Goal: Task Accomplishment & Management: Use online tool/utility

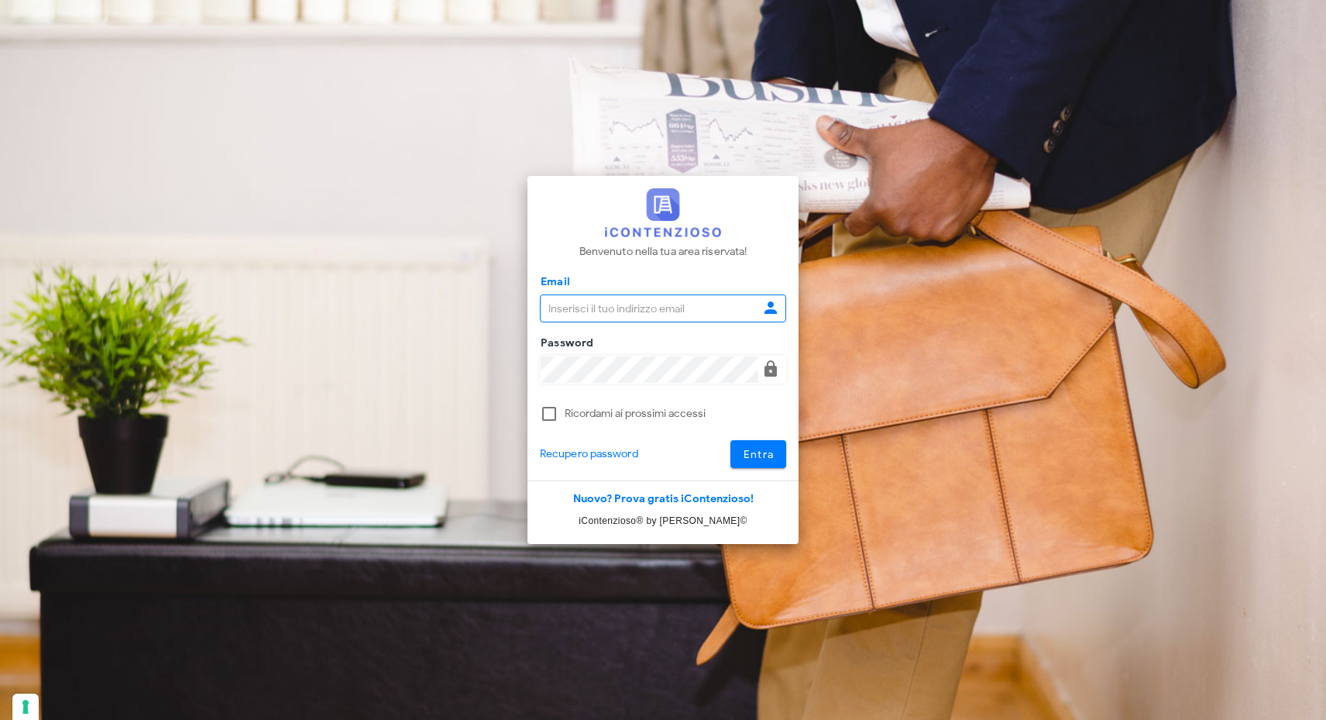
type input "[EMAIL_ADDRESS][DOMAIN_NAME]"
click at [768, 466] on button "Entra" at bounding box center [759, 454] width 57 height 28
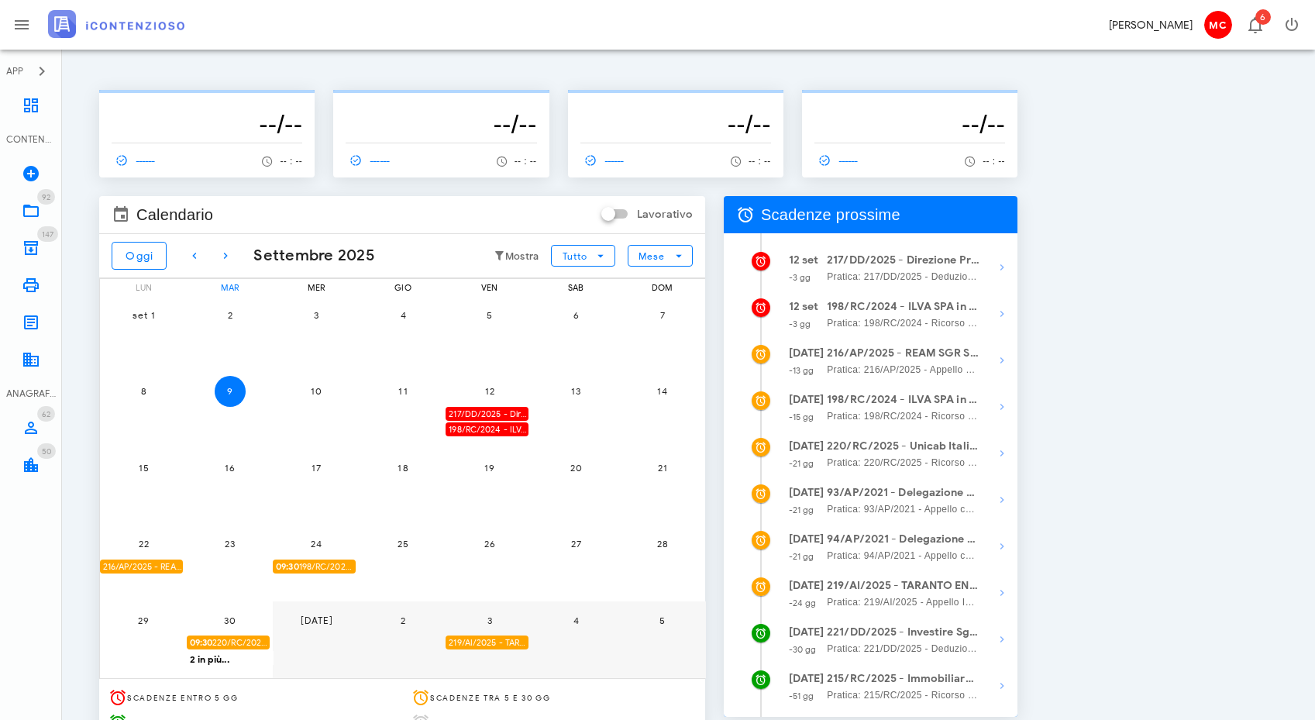
click at [498, 411] on div "217/DD/2025 - Direzione Provinciale I di Milano - Depositare i documenti proces…" at bounding box center [486, 414] width 83 height 15
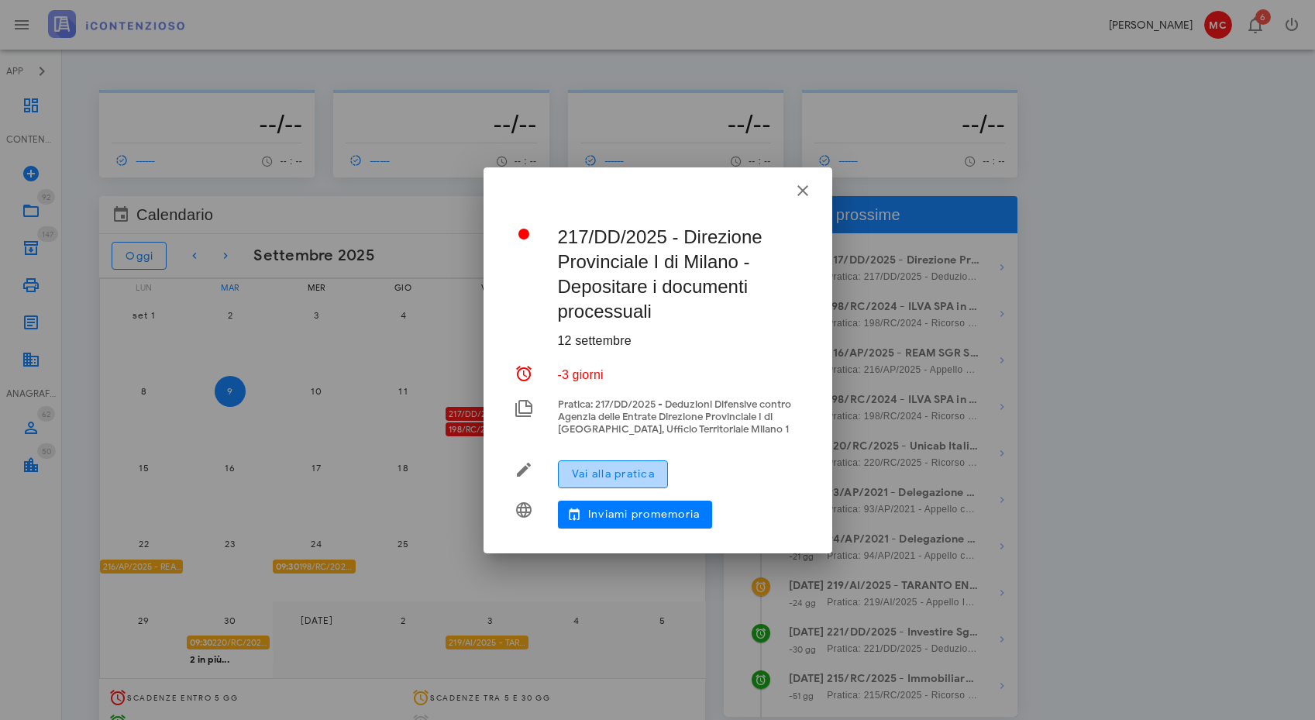
click at [630, 469] on span "Vai alla pratica" at bounding box center [613, 473] width 84 height 13
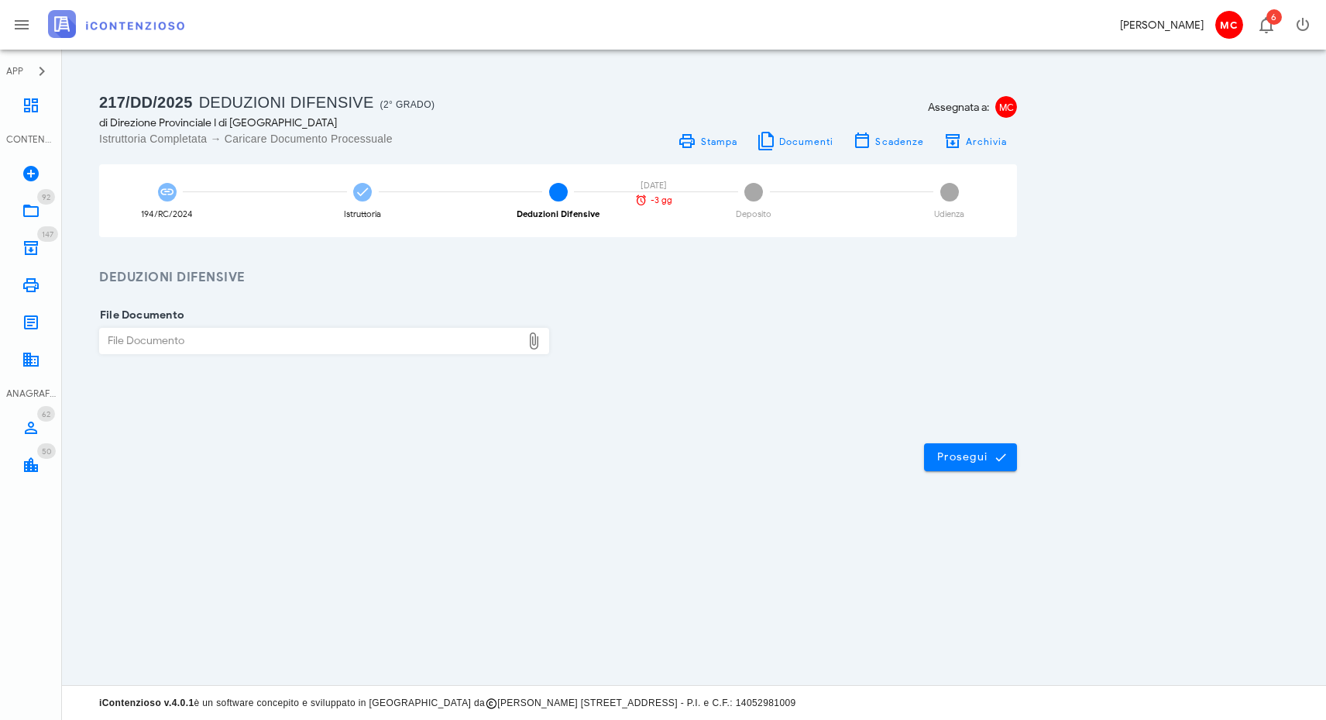
click at [641, 288] on div "File Documento File Documento Chiudi" at bounding box center [558, 351] width 992 height 128
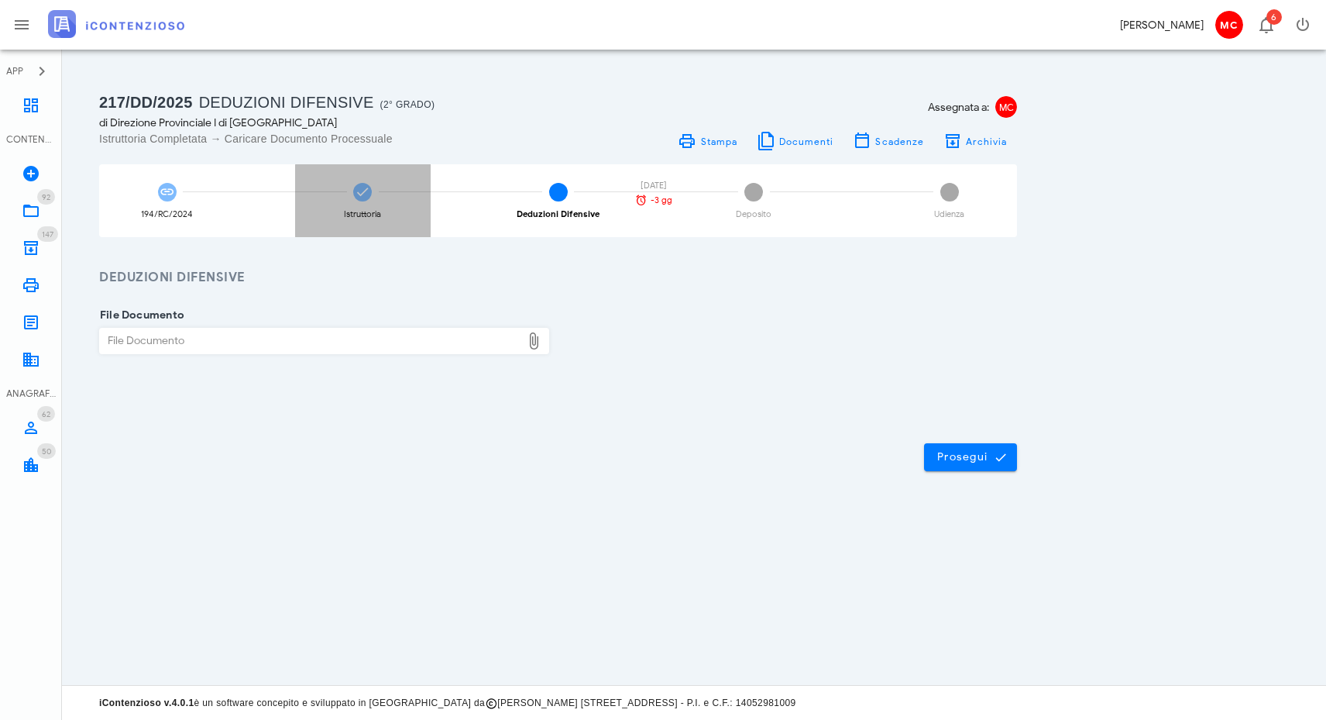
click at [377, 188] on div "Istruttoria" at bounding box center [363, 200] width 136 height 73
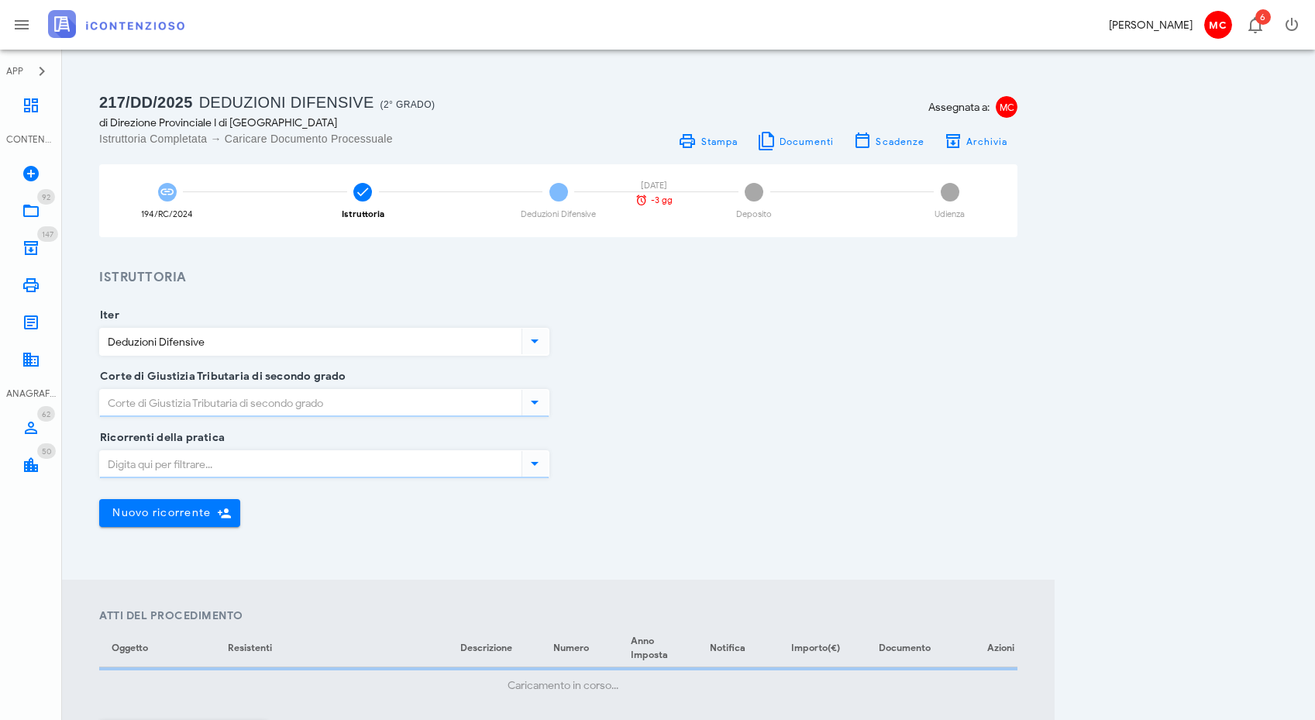
type input "Lombardia - Brescia"
type input "Milano"
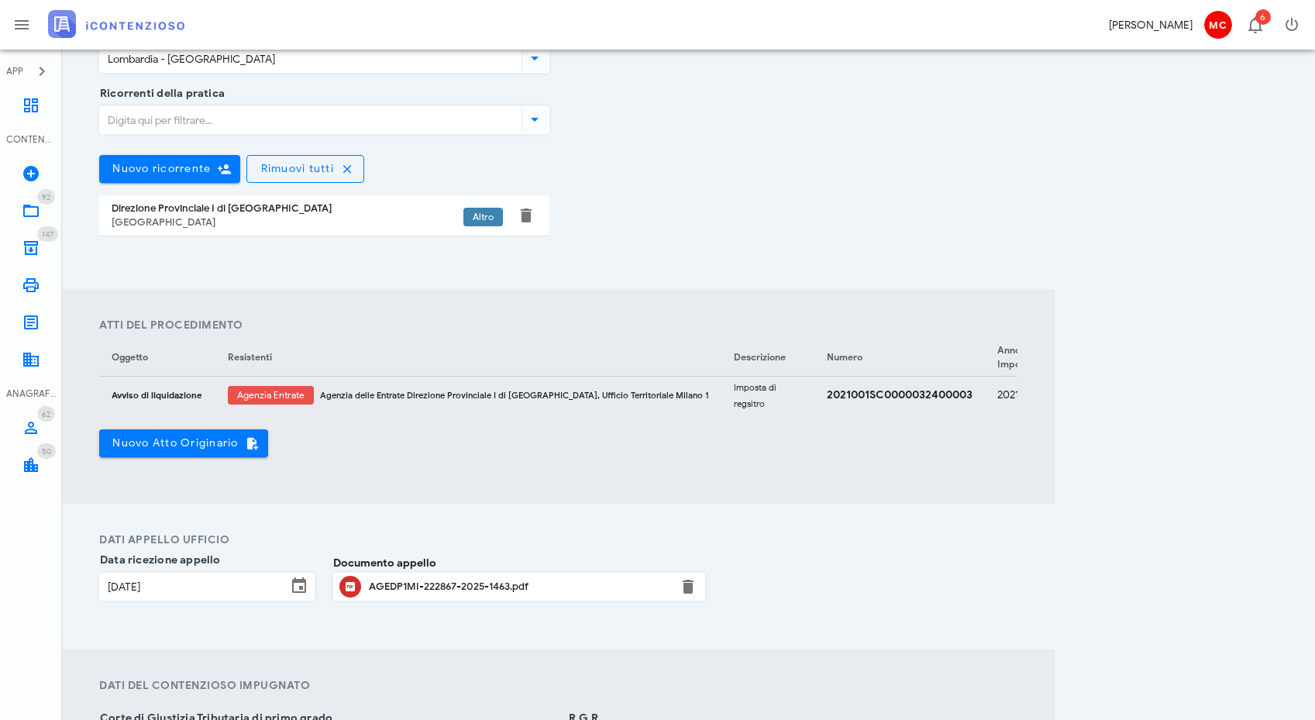
scroll to position [86, 0]
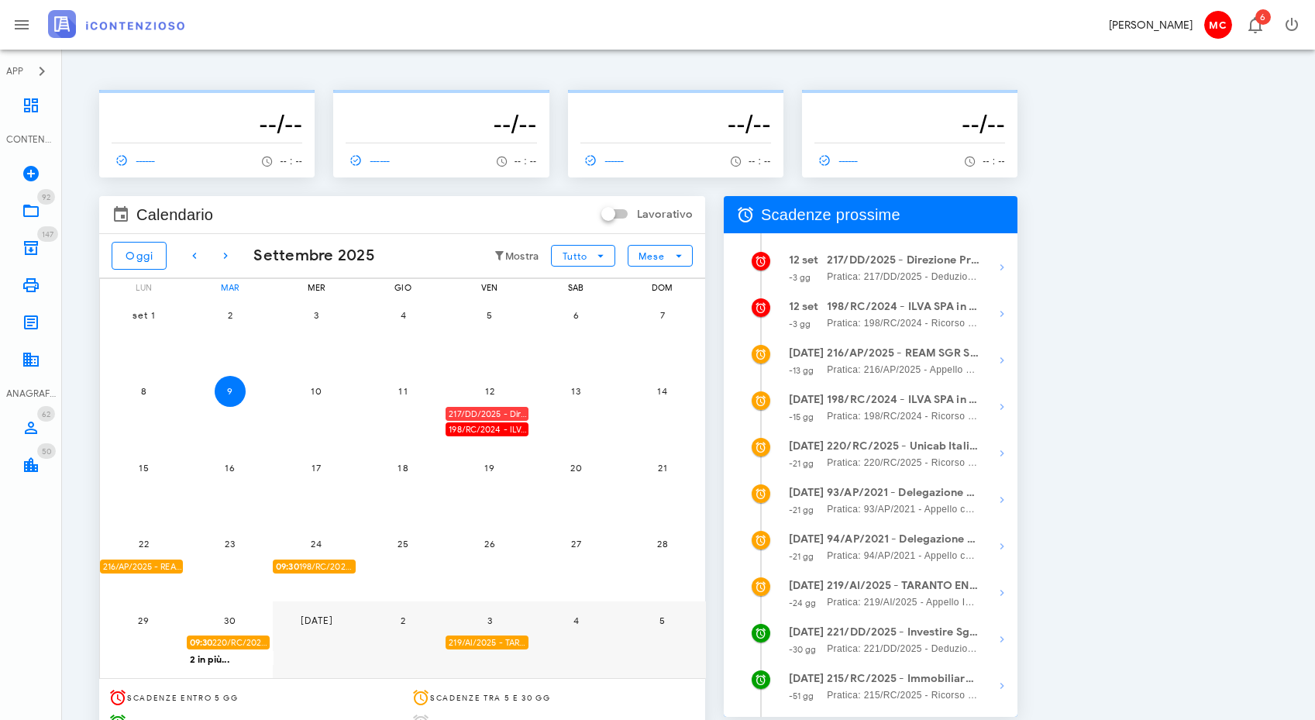
click at [483, 409] on div "217/DD/2025 - Direzione Provinciale I di Milano - Depositare i documenti proces…" at bounding box center [486, 414] width 83 height 15
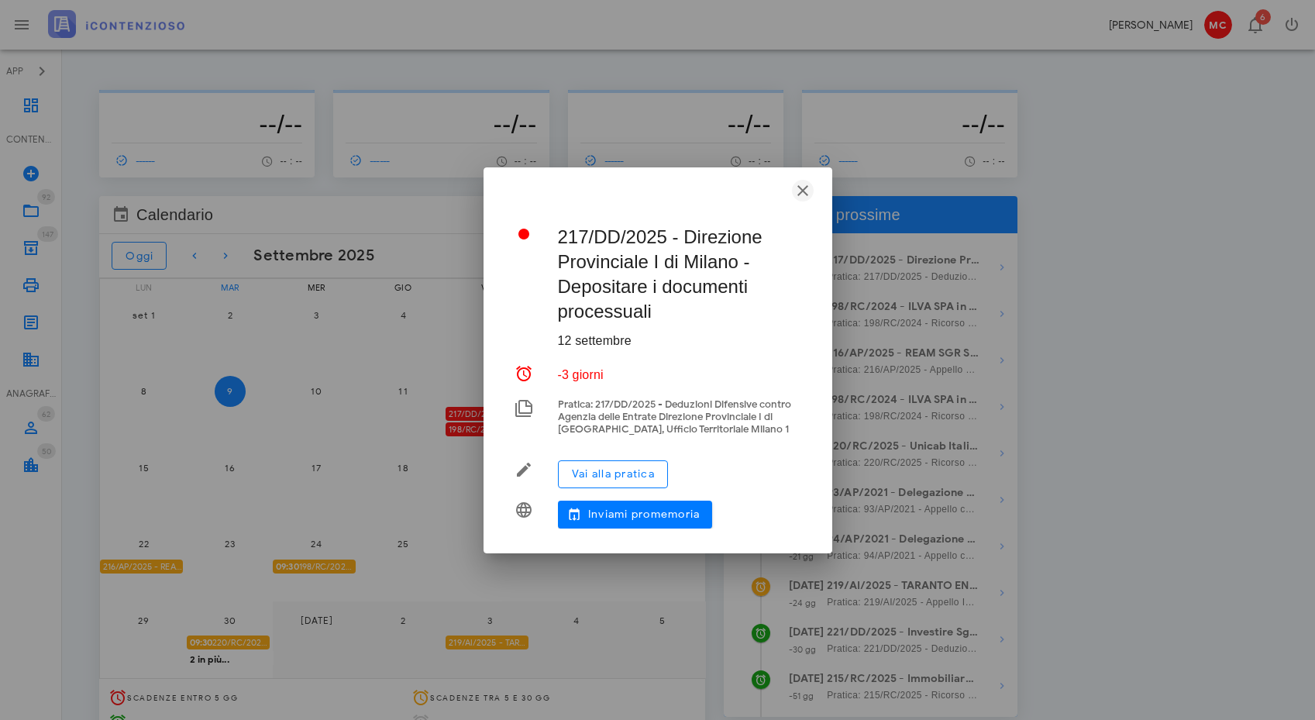
click at [797, 189] on icon "button" at bounding box center [802, 190] width 19 height 19
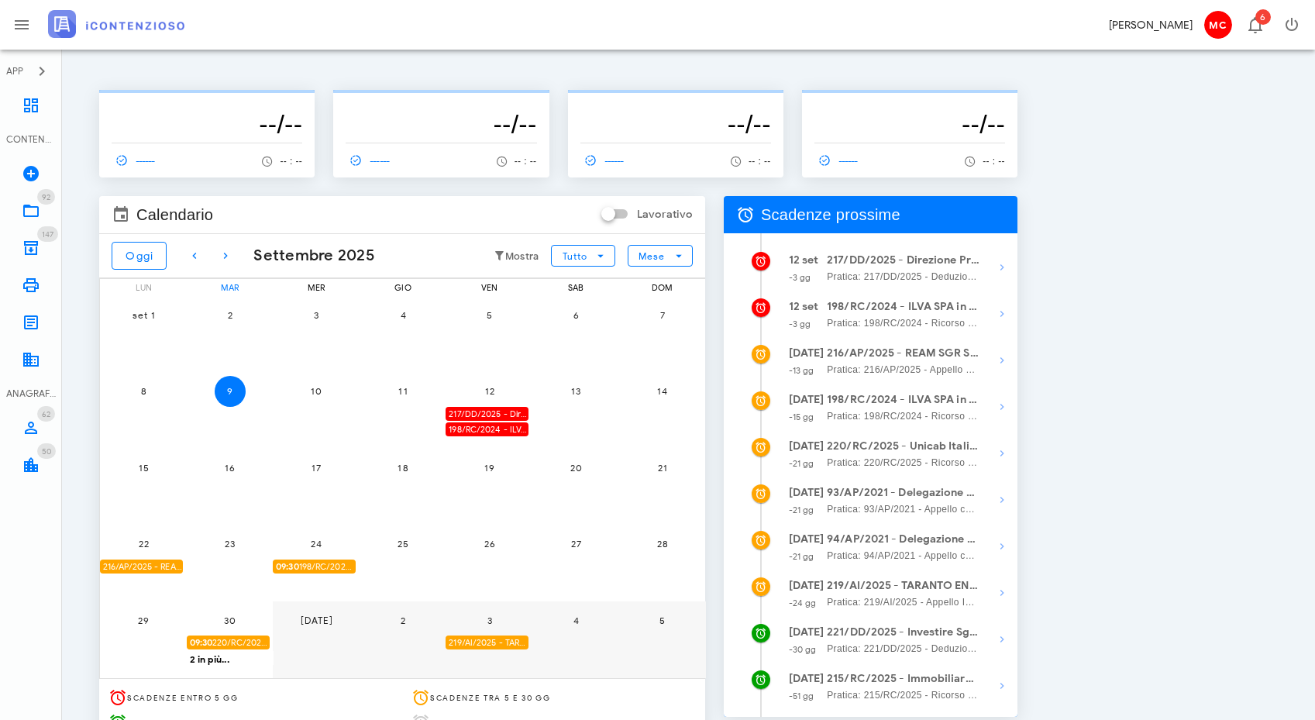
click at [500, 428] on div "198/RC/2024 - ILVA SPA in Amministrazione Straordinaria - Invio Memorie per Udi…" at bounding box center [486, 429] width 83 height 15
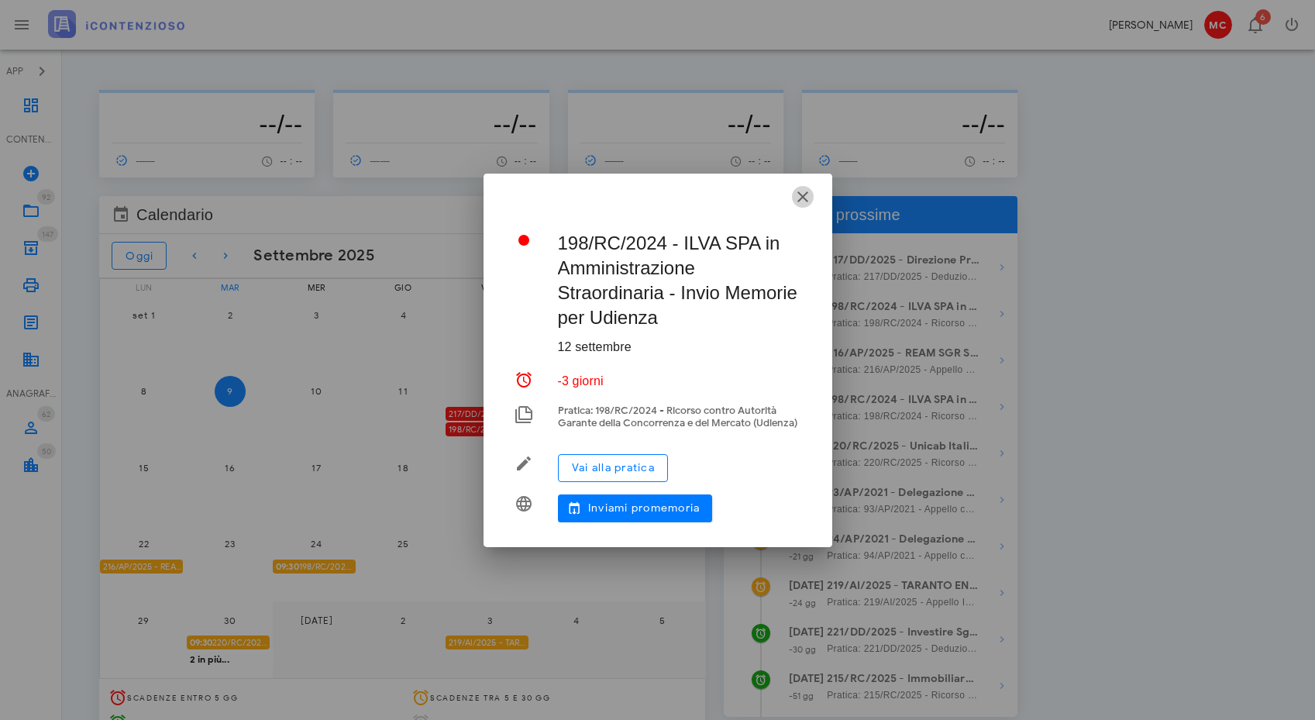
click at [803, 194] on icon "button" at bounding box center [802, 196] width 19 height 19
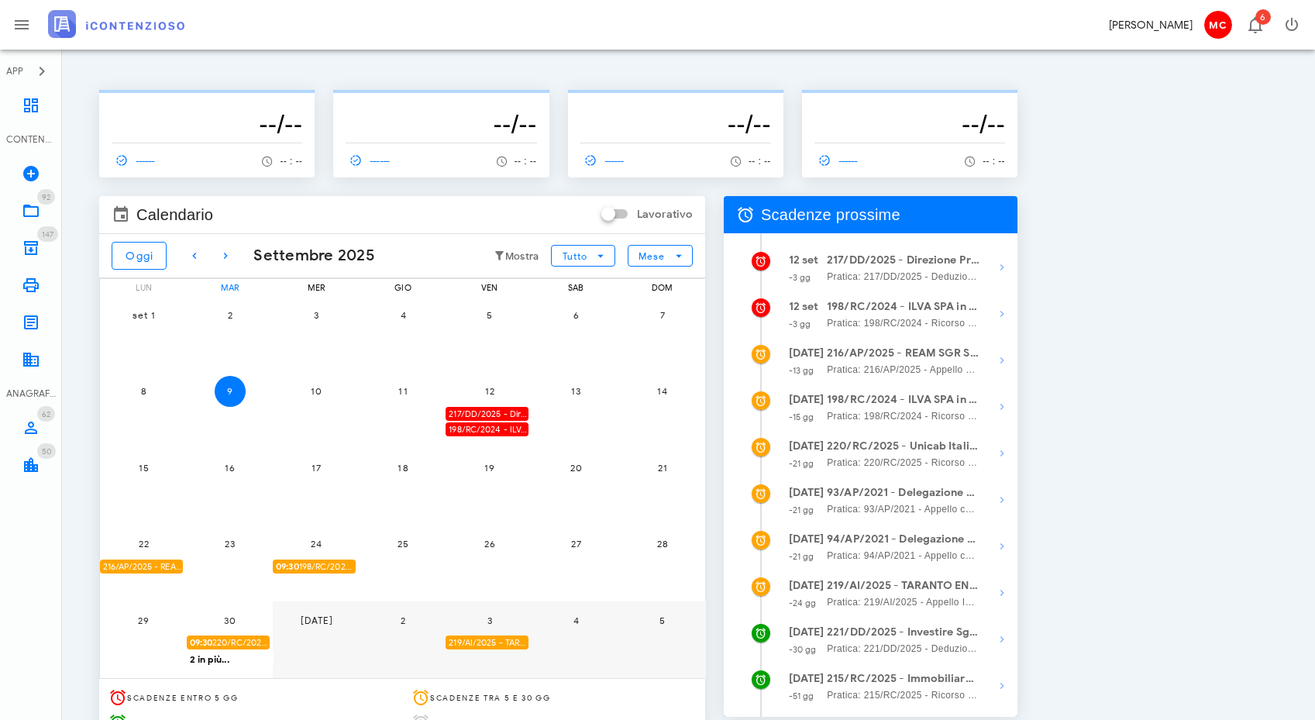
drag, startPoint x: 1120, startPoint y: 351, endPoint x: 1112, endPoint y: 340, distance: 13.3
click at [1122, 350] on div "-------------- --/-- ------ -- : -- -------------- --/-- ------ -- : -- -------…" at bounding box center [688, 409] width 1215 height 682
click at [29, 112] on icon at bounding box center [31, 105] width 19 height 19
click at [1290, 15] on icon "button" at bounding box center [1291, 24] width 19 height 19
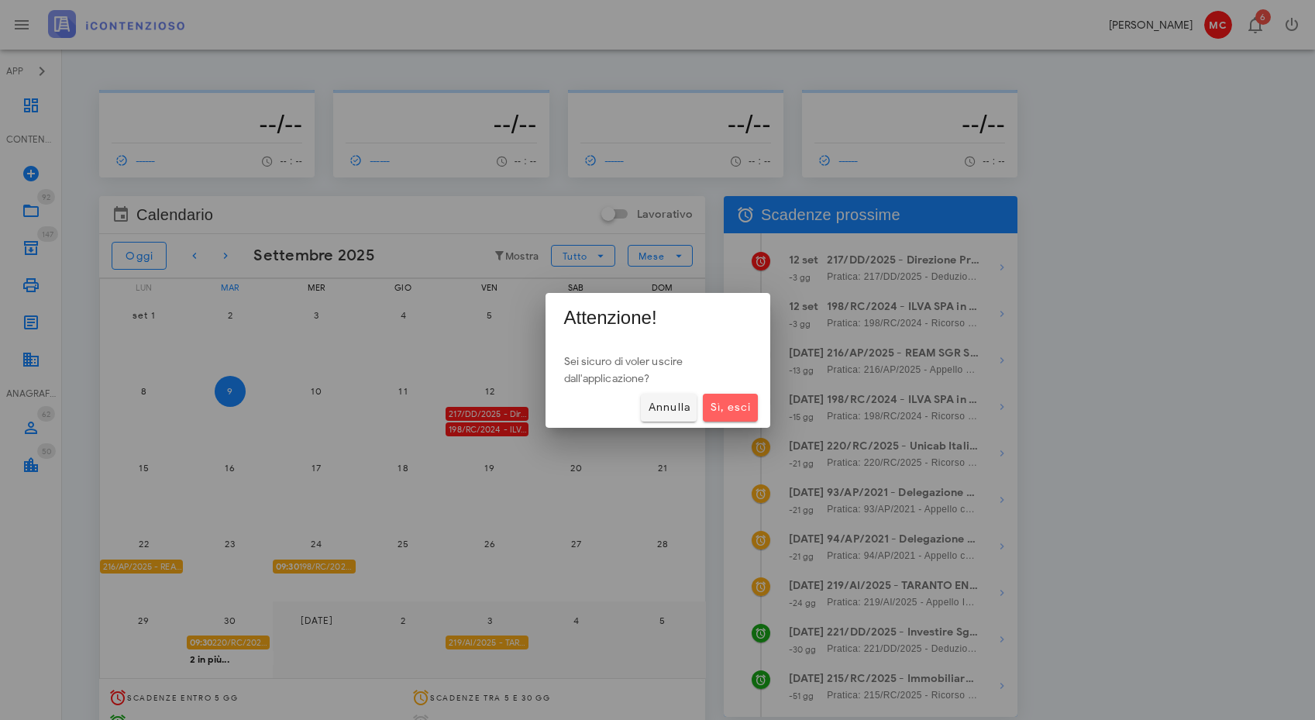
click at [753, 416] on button "Sì, esci" at bounding box center [730, 408] width 54 height 28
